Goal: Information Seeking & Learning: Learn about a topic

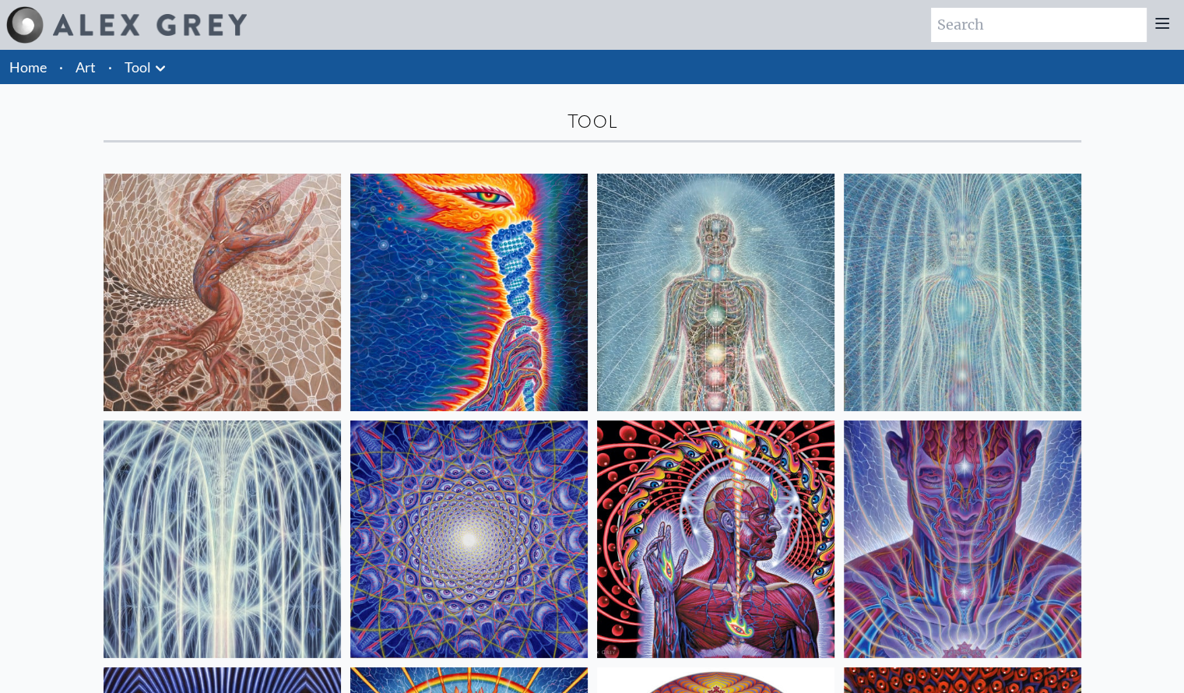
click at [196, 293] on img at bounding box center [223, 293] width 238 height 238
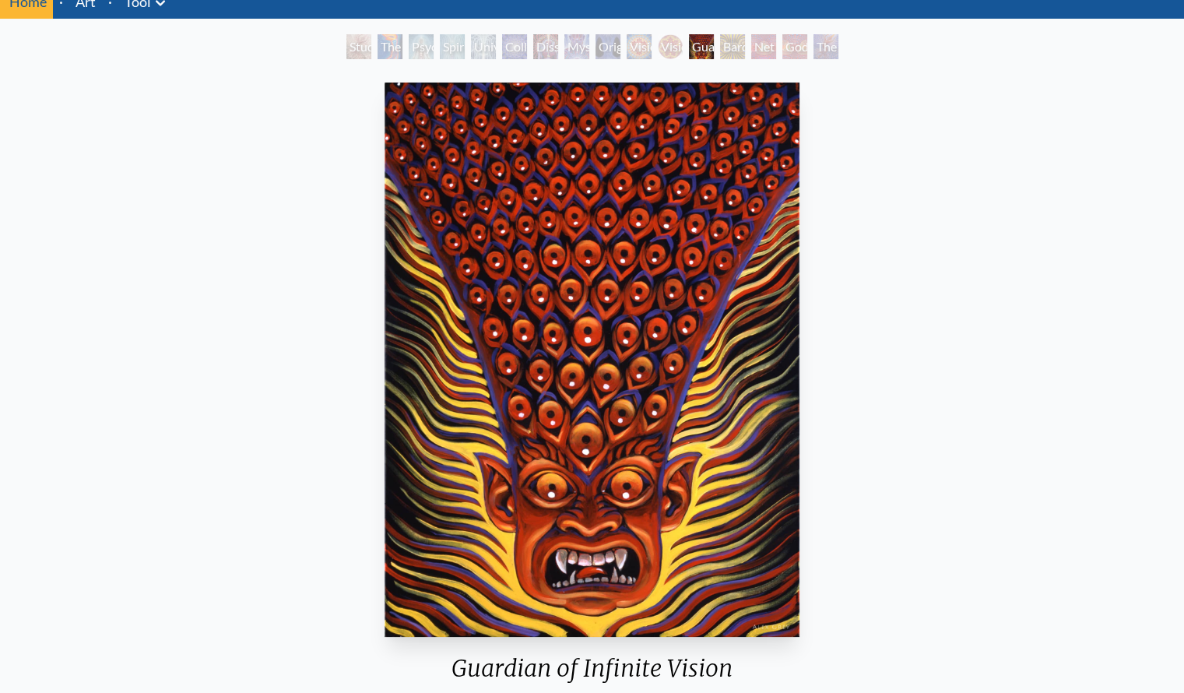
scroll to position [66, 0]
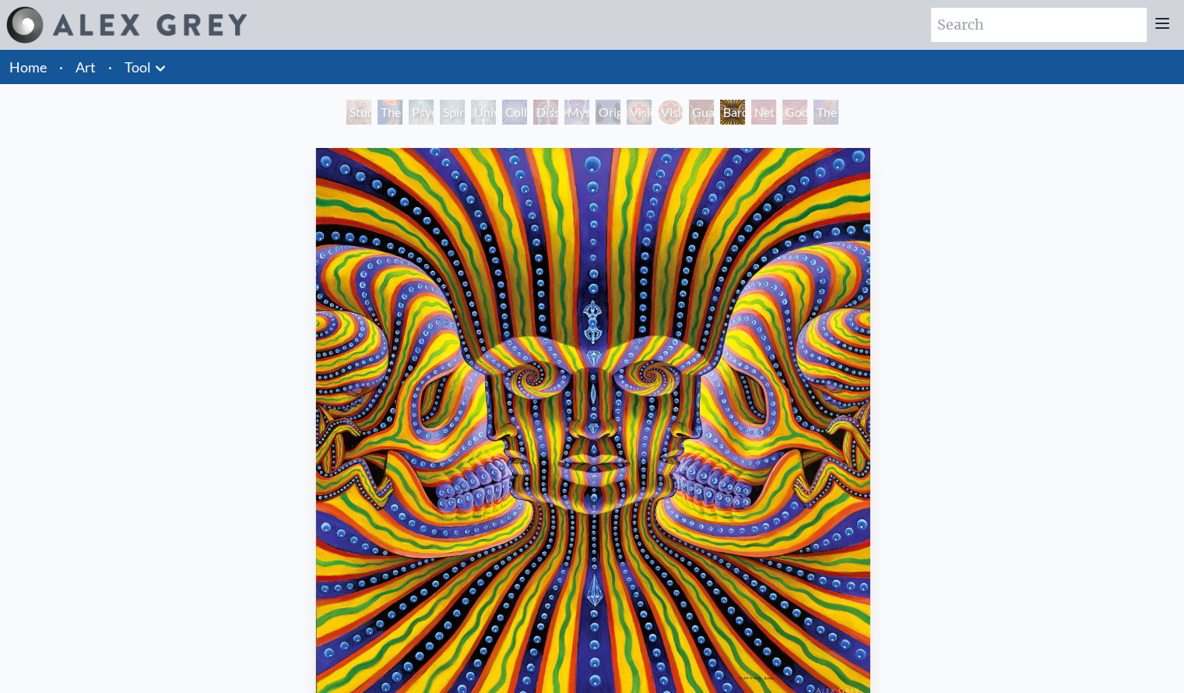
click at [36, 72] on link "Home" at bounding box center [27, 66] width 37 height 17
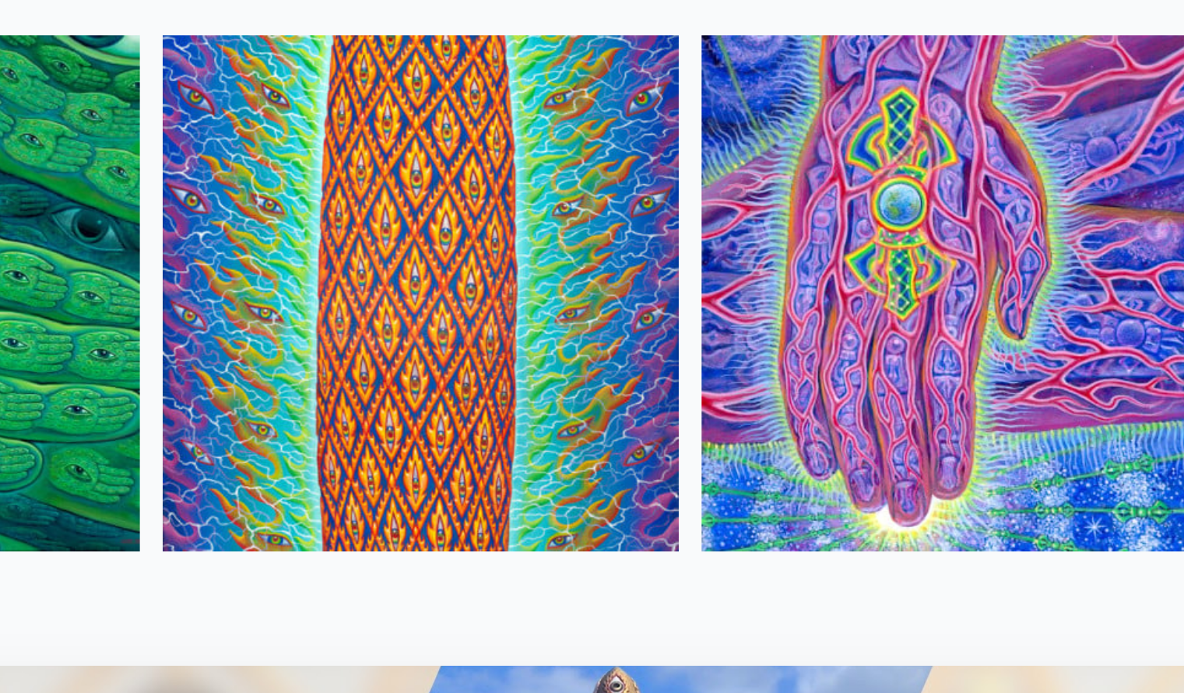
scroll to position [2093, 0]
